Goal: Book appointment/travel/reservation

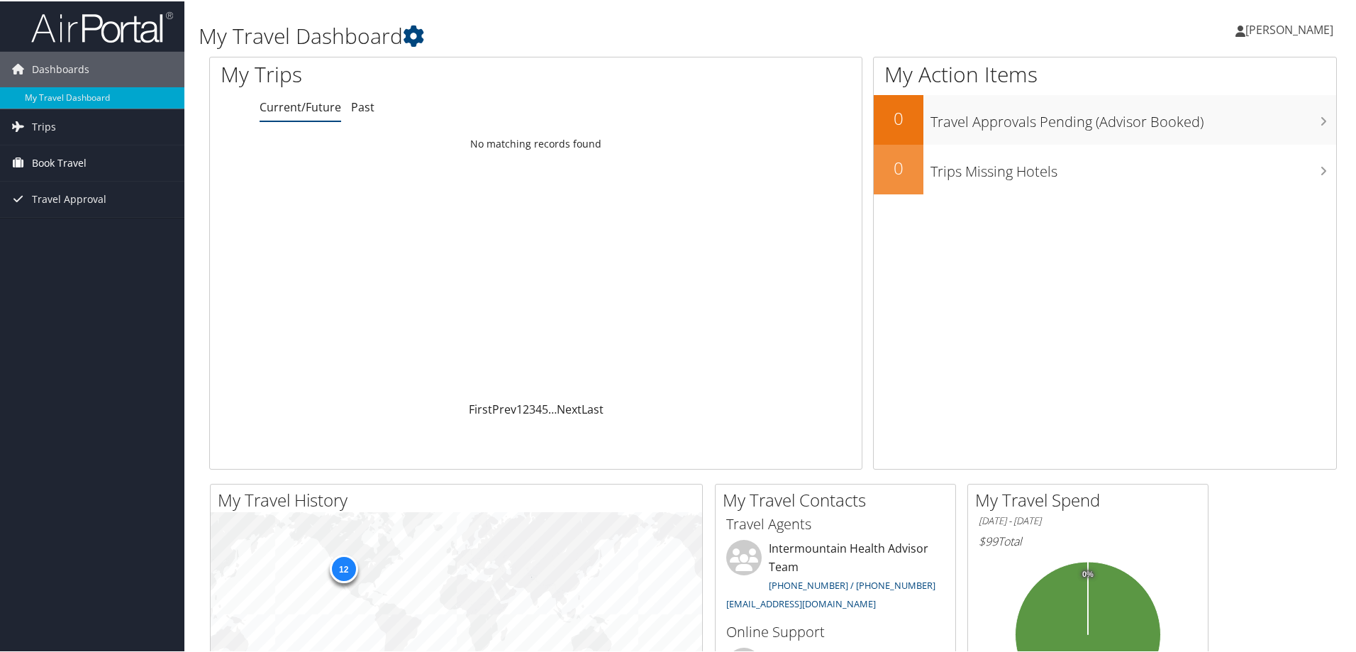
click at [40, 157] on span "Book Travel" at bounding box center [59, 161] width 55 height 35
click at [1299, 21] on span "[PERSON_NAME]" at bounding box center [1289, 29] width 88 height 16
click at [1213, 127] on link "View Travel Profile" at bounding box center [1251, 126] width 158 height 24
click at [75, 235] on link "Book/Manage Online Trips" at bounding box center [92, 232] width 184 height 21
